Goal: Navigation & Orientation: Find specific page/section

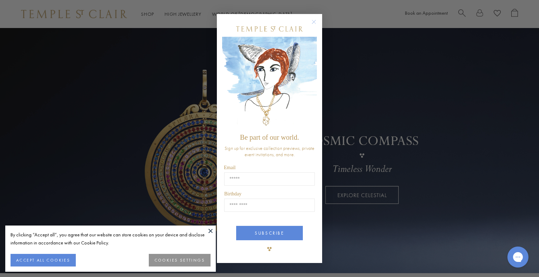
click at [59, 262] on button "ACCEPT ALL COOKIES" at bounding box center [43, 260] width 65 height 13
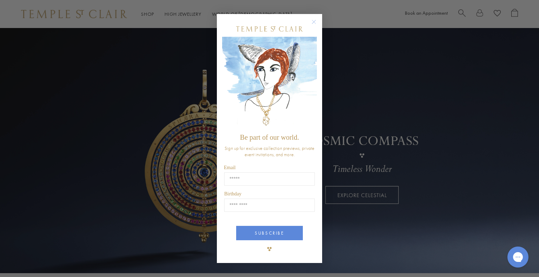
click at [315, 21] on circle "Close dialog" at bounding box center [314, 22] width 8 height 8
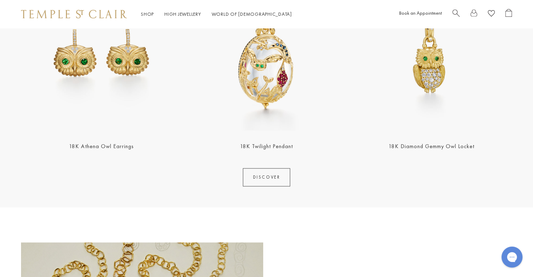
scroll to position [901, 0]
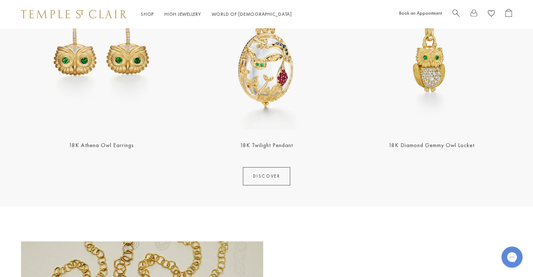
click at [280, 178] on link "DISCOVER" at bounding box center [267, 176] width 48 height 18
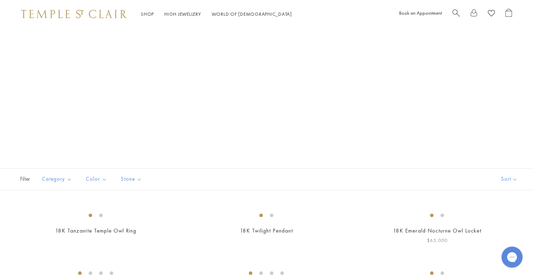
click at [0, 0] on img at bounding box center [0, 0] width 0 height 0
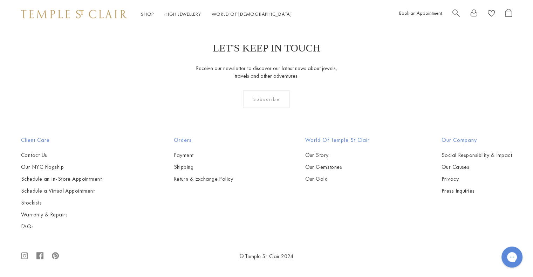
scroll to position [1446, 0]
